Goal: Find specific page/section: Find specific page/section

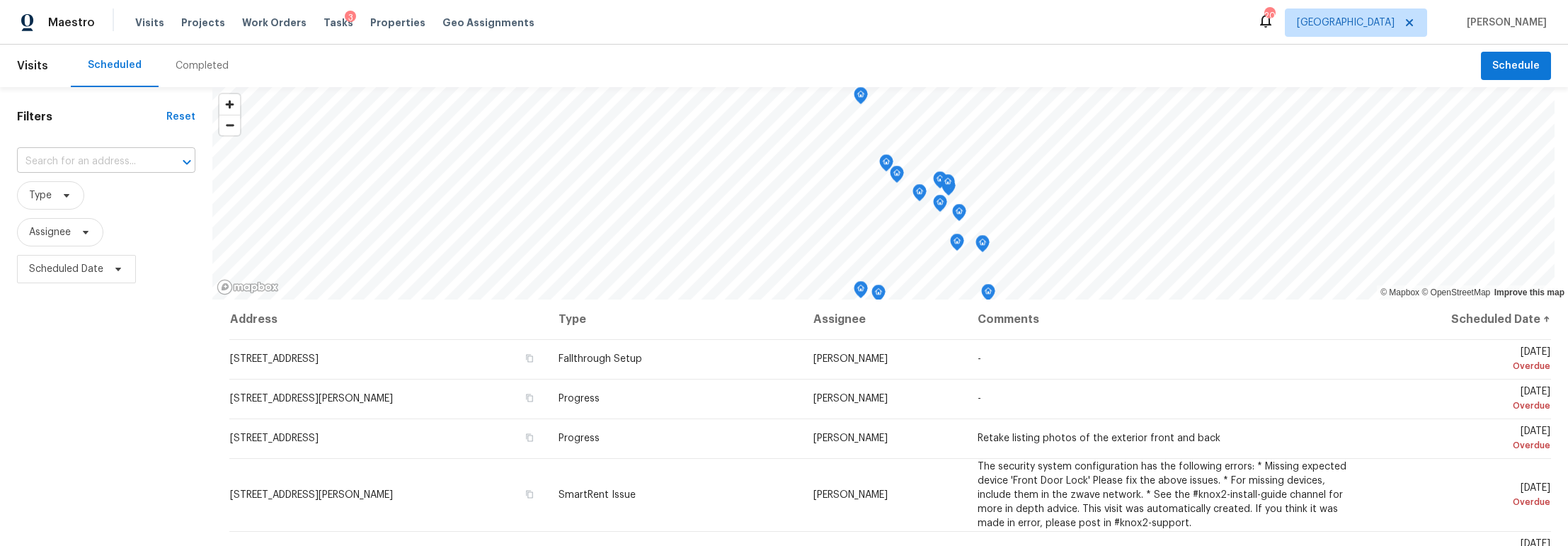
click at [94, 163] on input "text" at bounding box center [86, 162] width 139 height 22
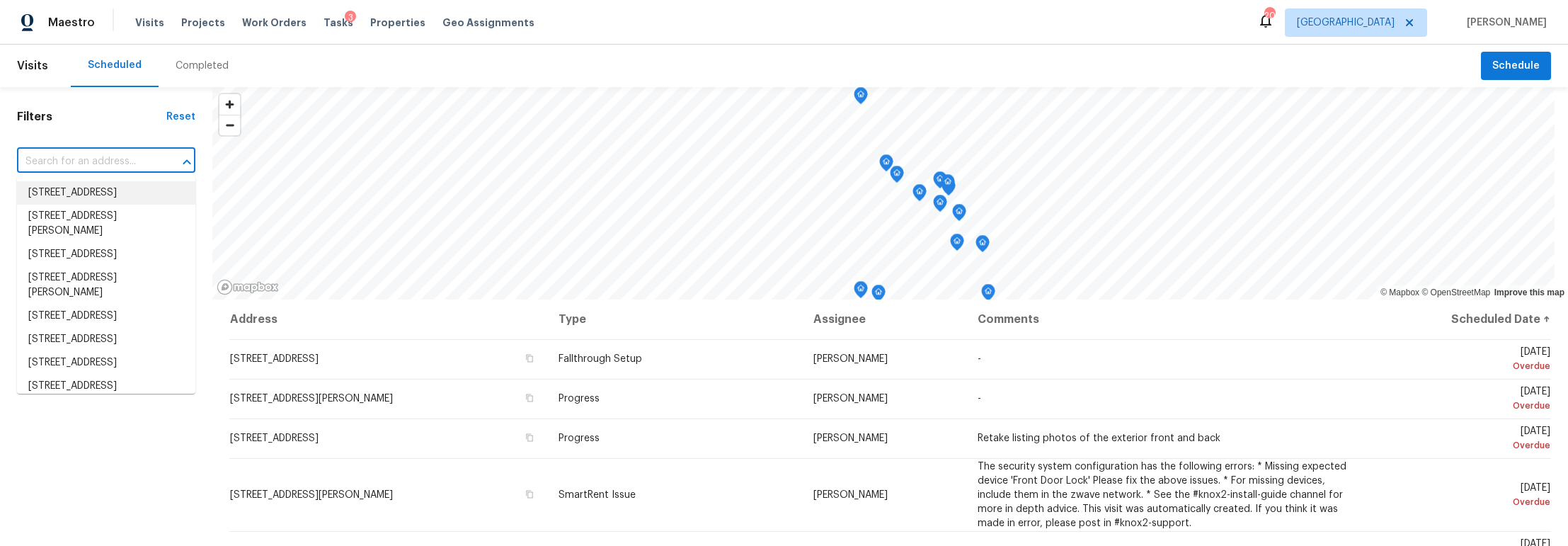
click at [112, 108] on div "Filters Reset ​ Type Assignee Scheduled Date" at bounding box center [106, 411] width 212 height 649
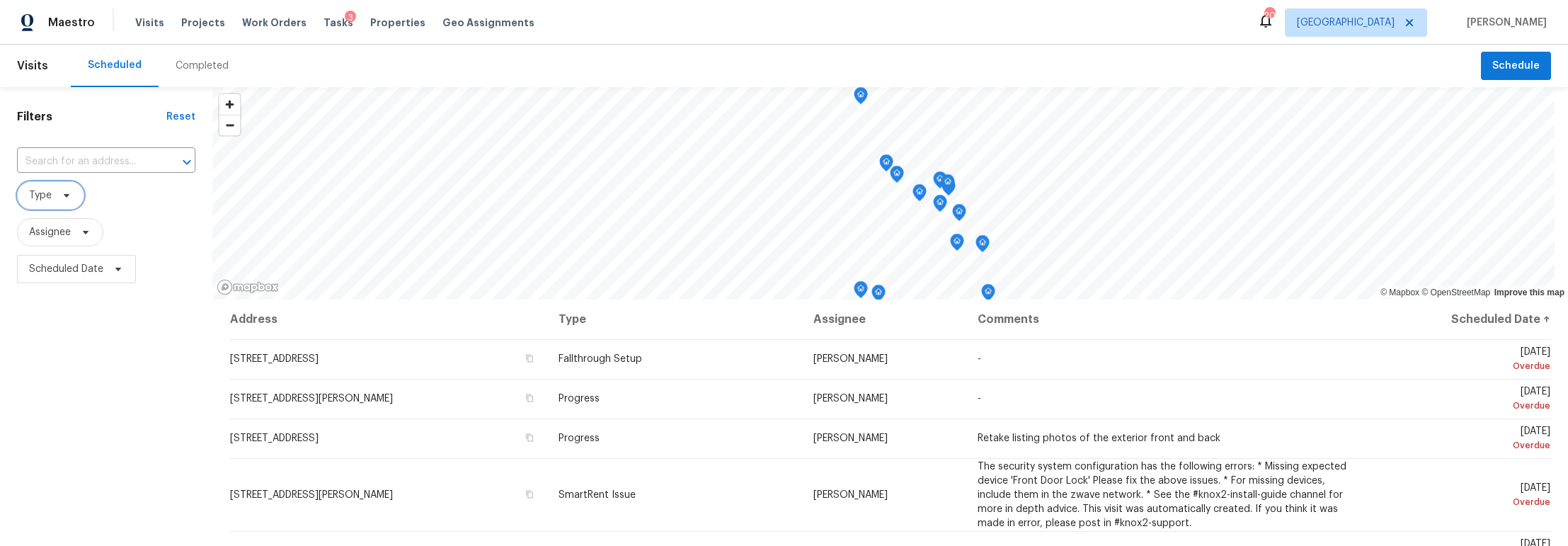
click at [69, 197] on icon at bounding box center [66, 195] width 11 height 11
type input "tear"
click at [73, 275] on label "Teardown" at bounding box center [58, 273] width 65 height 14
click at [35, 275] on input "Teardown" at bounding box center [30, 270] width 10 height 10
checkbox input "true"
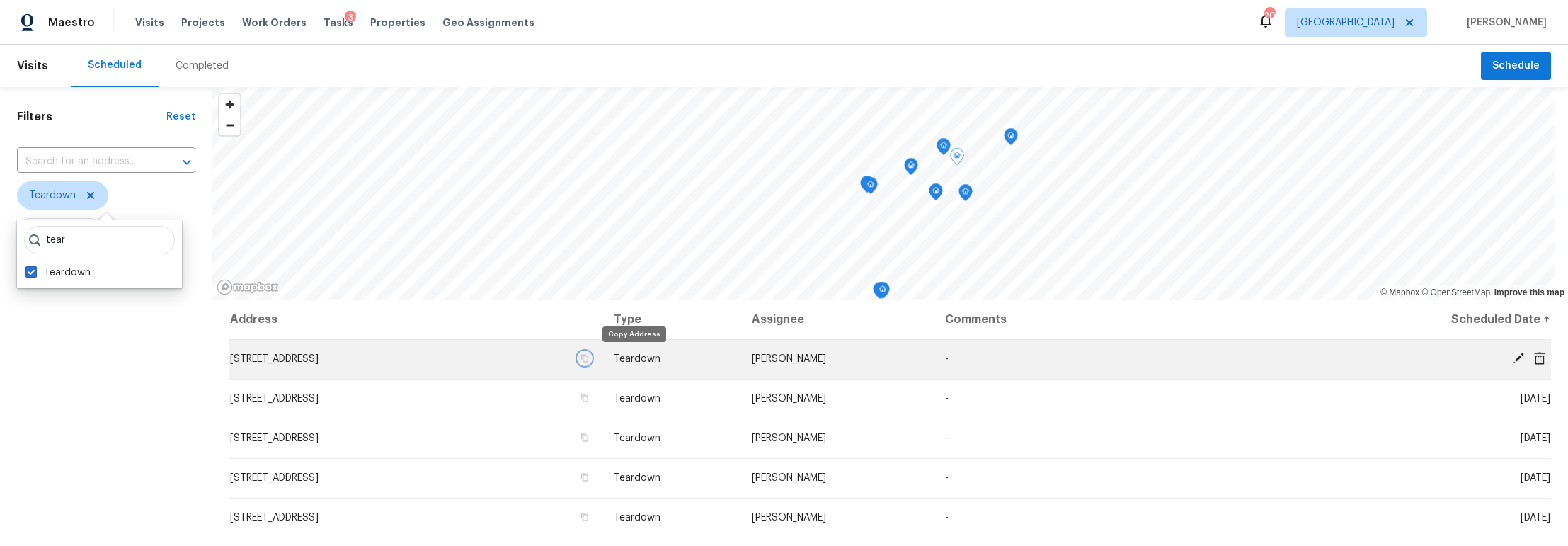
click at [588, 357] on icon "button" at bounding box center [584, 359] width 7 height 8
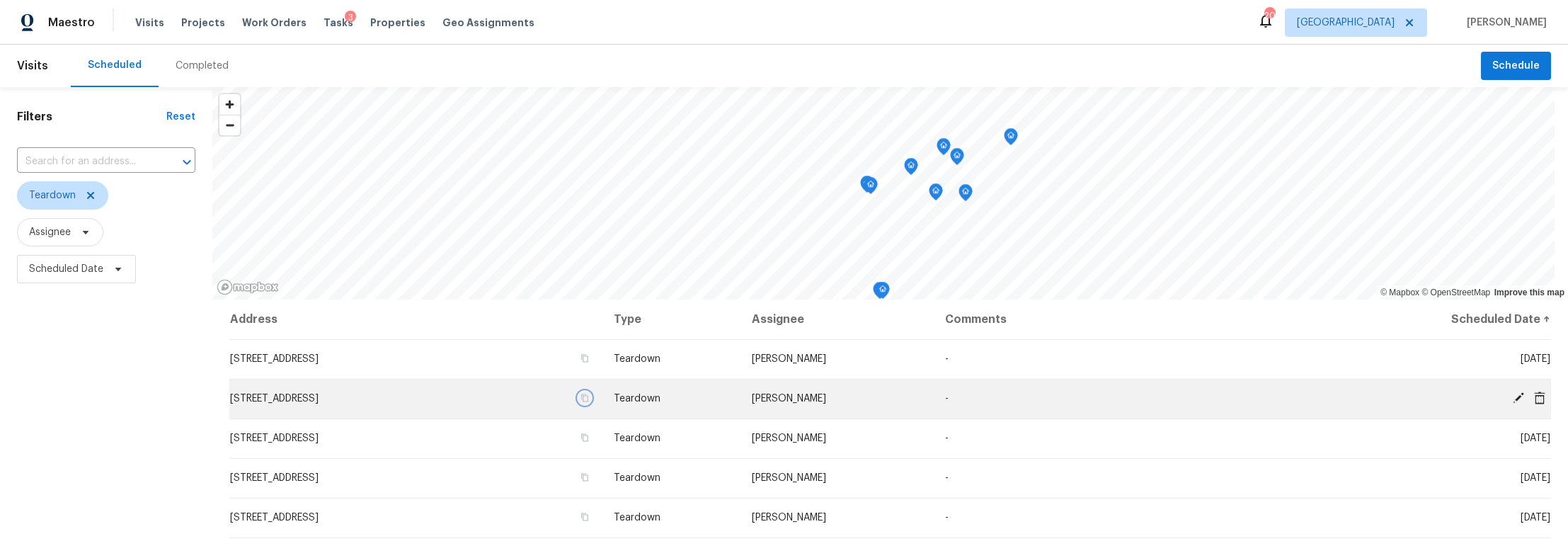
click at [589, 397] on icon "button" at bounding box center [584, 398] width 9 height 9
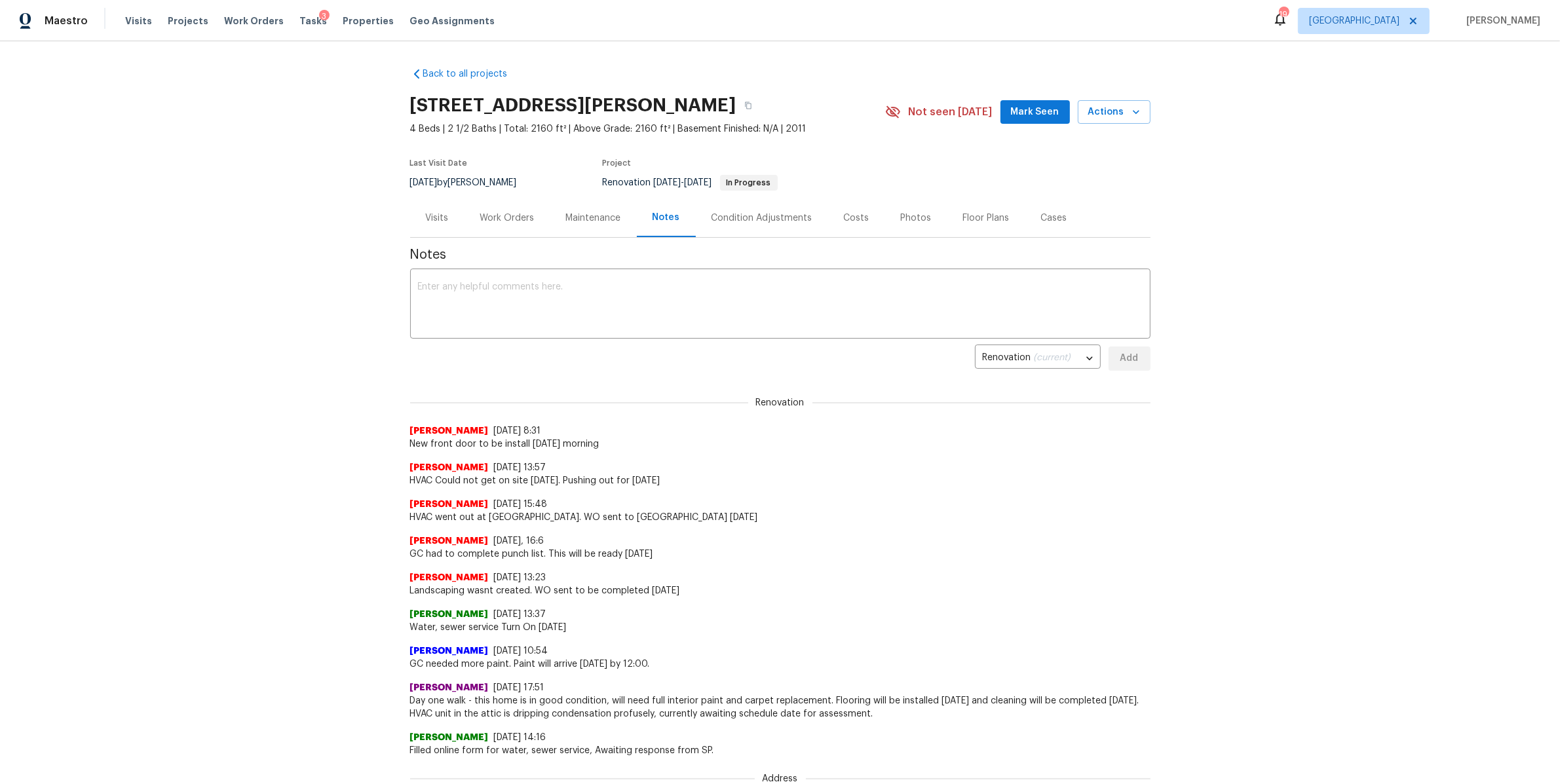
click at [353, 27] on div "Visits Projects Work Orders Tasks 3 Properties Geo Assignments" at bounding box center [318, 21] width 385 height 27
click at [355, 23] on span "Properties" at bounding box center [367, 21] width 51 height 13
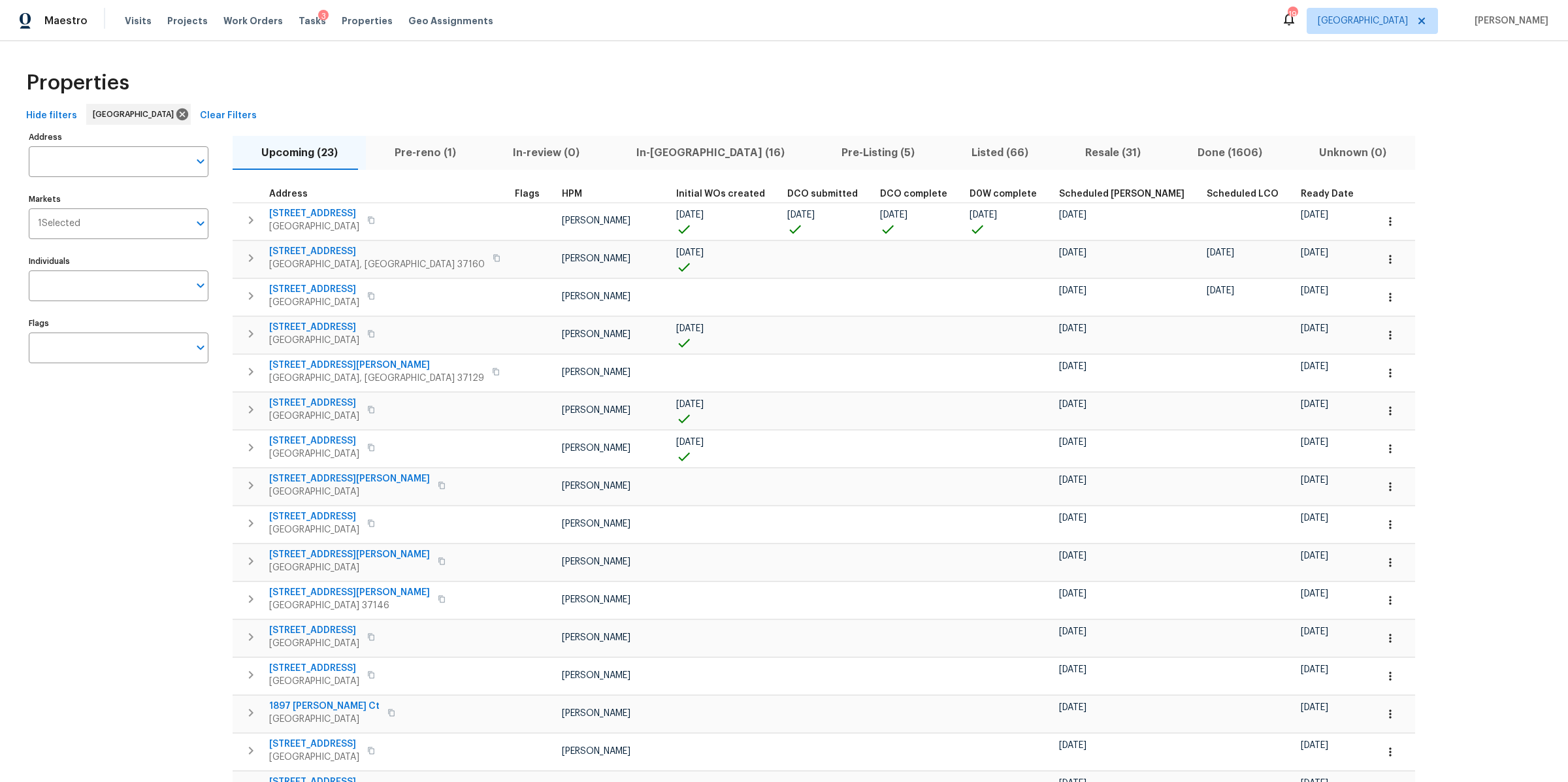
click at [618, 148] on span "In-reno (16)" at bounding box center [709, 152] width 189 height 18
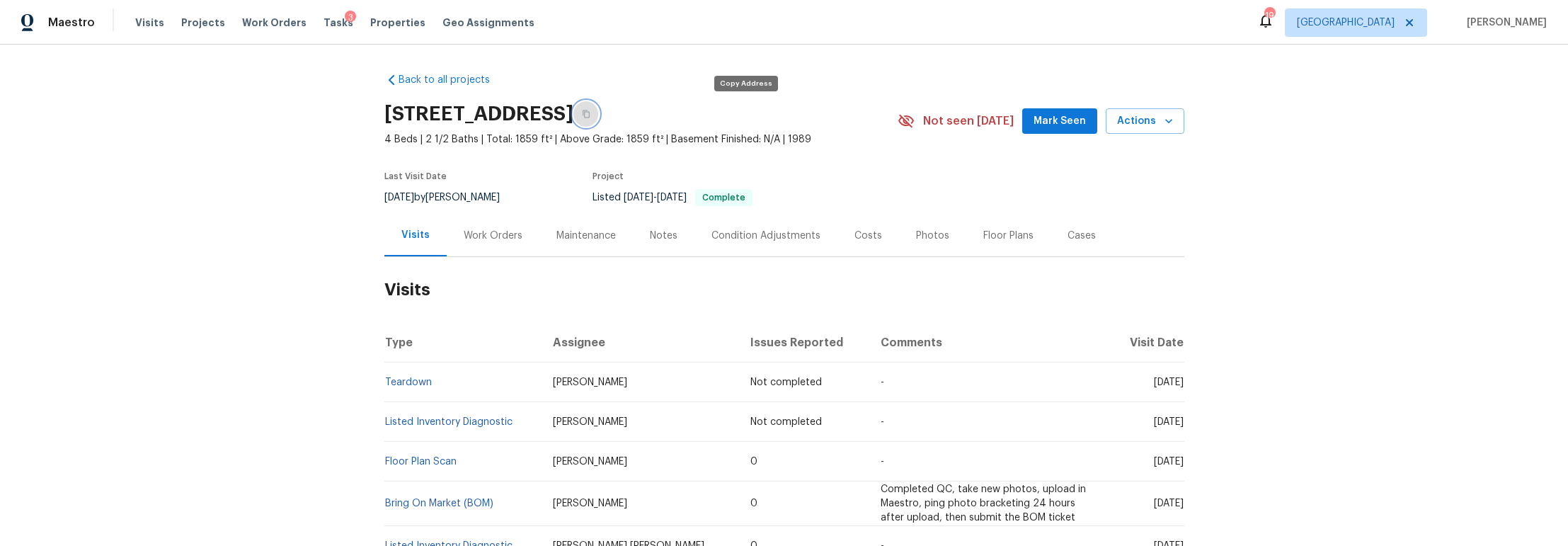
drag, startPoint x: 738, startPoint y: 111, endPoint x: 761, endPoint y: 116, distance: 23.5
click at [599, 111] on button "button" at bounding box center [586, 114] width 26 height 26
